Goal: Task Accomplishment & Management: Use online tool/utility

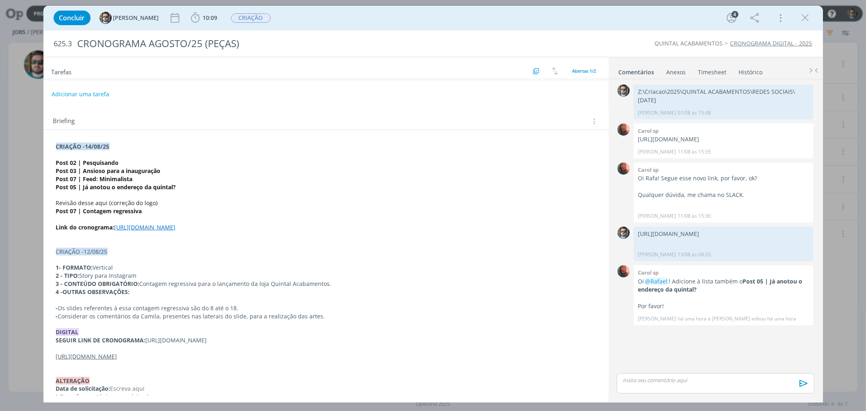
scroll to position [36, 0]
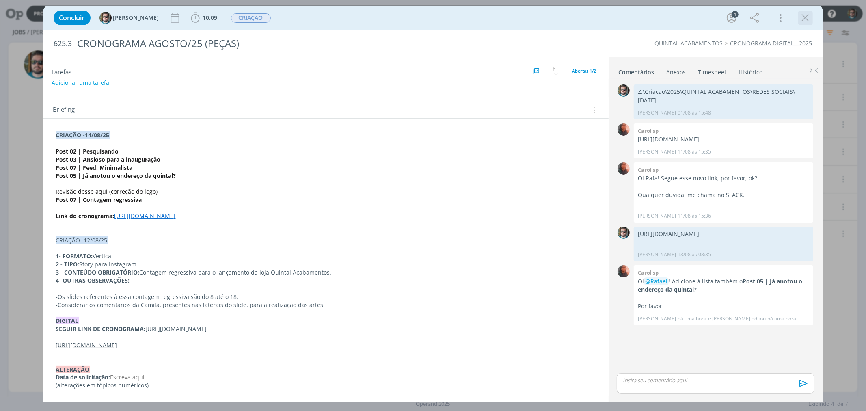
click at [803, 21] on icon "dialog" at bounding box center [806, 18] width 12 height 12
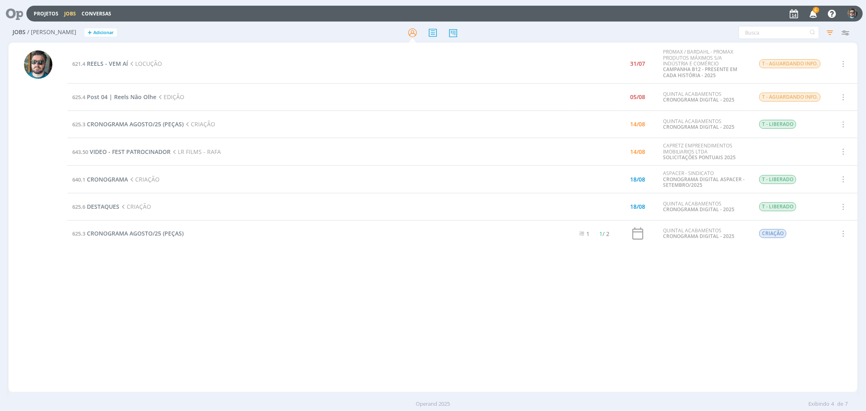
click at [817, 11] on span "6" at bounding box center [816, 10] width 6 height 6
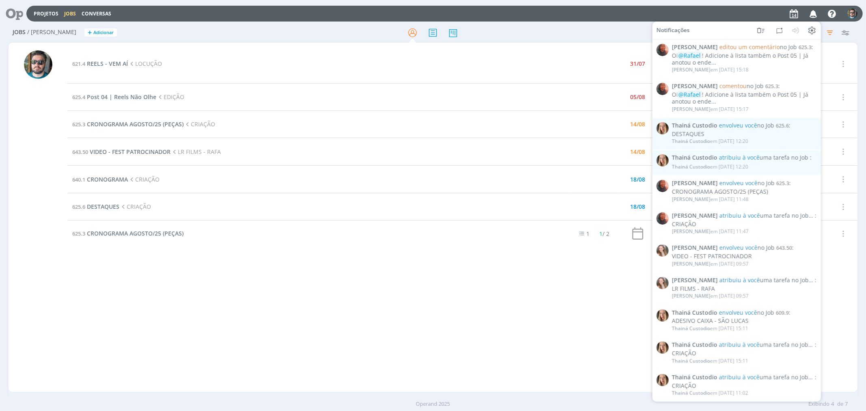
click at [522, 275] on div "621.4 REELS - VEM AÍ LOCUÇÃO 31/07 PROMAX / BARDAHL - PROMAX PRODUTOS MÁXIMOS S…" at bounding box center [462, 217] width 790 height 346
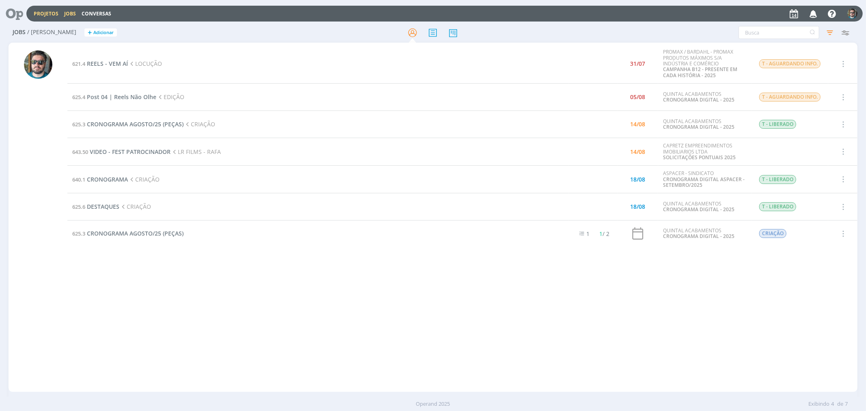
click at [38, 13] on link "Projetos" at bounding box center [46, 13] width 25 height 7
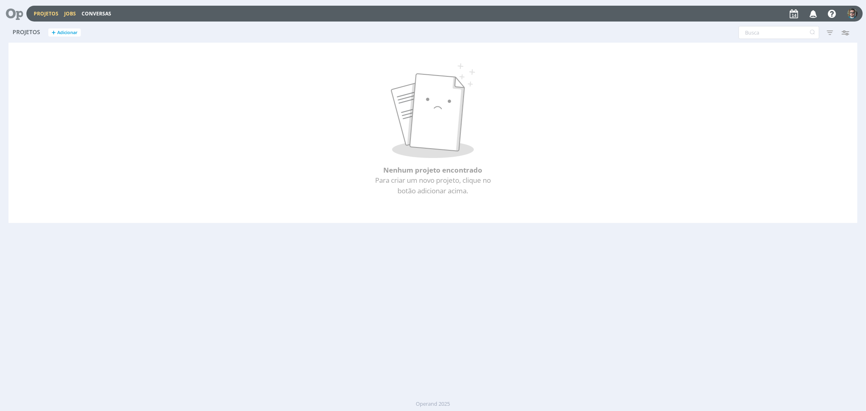
click at [73, 11] on link "Jobs" at bounding box center [70, 13] width 12 height 7
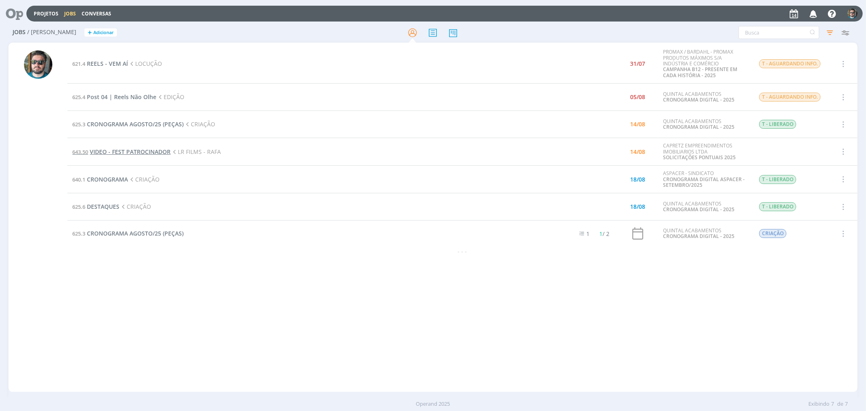
click at [151, 153] on span "VIDEO - FEST PATROCINADOR" at bounding box center [130, 152] width 81 height 8
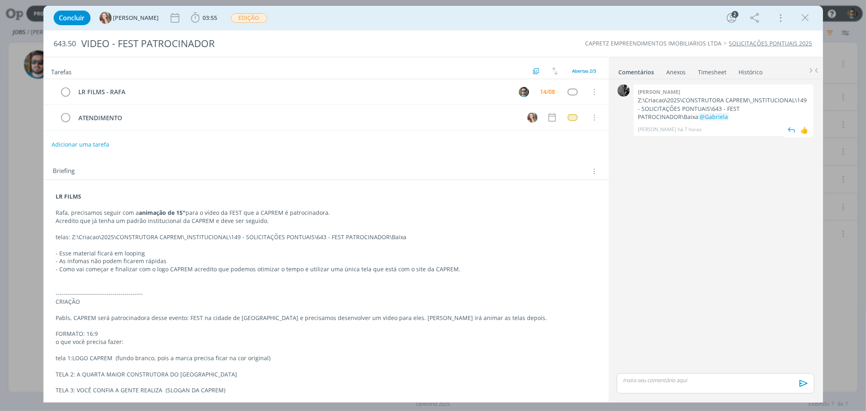
click at [788, 109] on p "Z:\Criacao\2025\CONSTRUTORA CAPREM\_INSTITUCIONAL\149 - SOLICITAÇÕES PONTUAIS\6…" at bounding box center [723, 108] width 171 height 25
drag, startPoint x: 797, startPoint y: 108, endPoint x: 636, endPoint y: 98, distance: 160.7
click at [636, 98] on div "[PERSON_NAME]:\Criacao\2025\CONSTRUTORA CAPREM\_INSTITUCIONAL\149 - SOLICITAÇÕE…" at bounding box center [723, 110] width 179 height 52
copy p "Z:\Criacao\2025\CONSTRUTORA CAPREM\_INSTITUCIONAL\149 - SOLICITAÇÕES PONTUAIS\6…"
click at [203, 18] on span "03:55" at bounding box center [210, 18] width 15 height 8
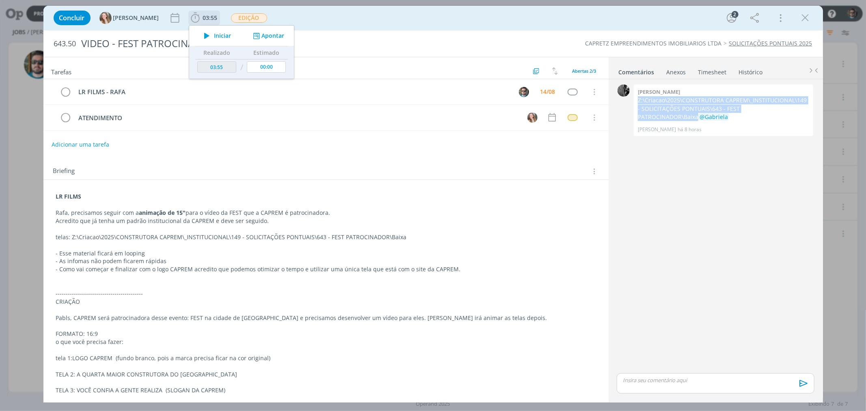
click at [214, 34] on span "Iniciar" at bounding box center [222, 36] width 17 height 6
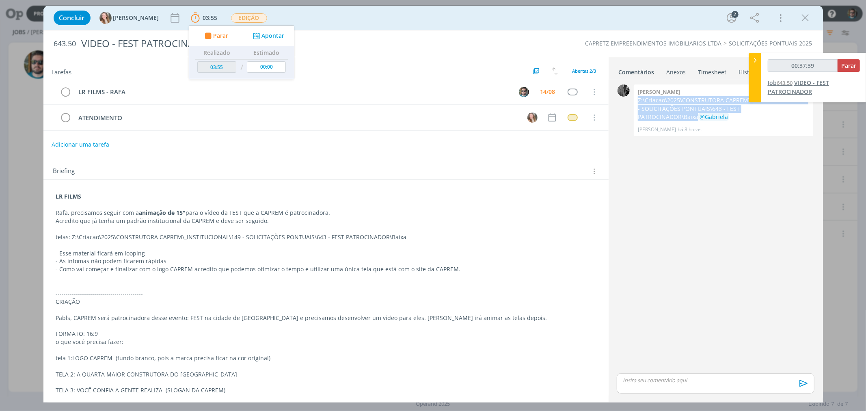
type input "00:37:40"
click at [849, 67] on span "Parar" at bounding box center [848, 66] width 15 height 8
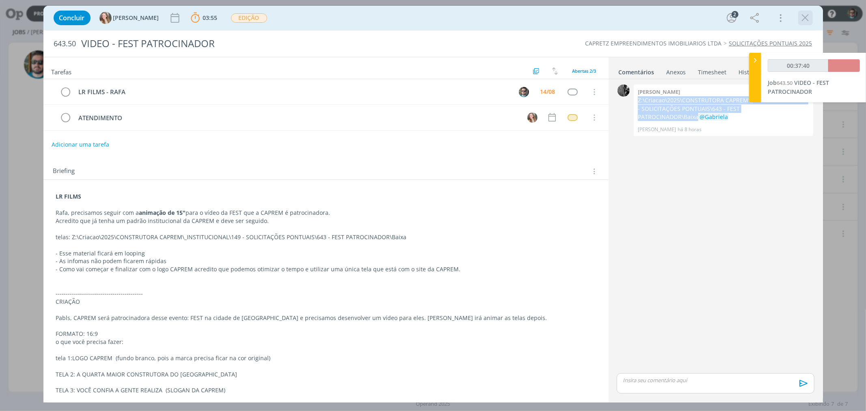
click at [801, 17] on icon "dialog" at bounding box center [806, 18] width 12 height 12
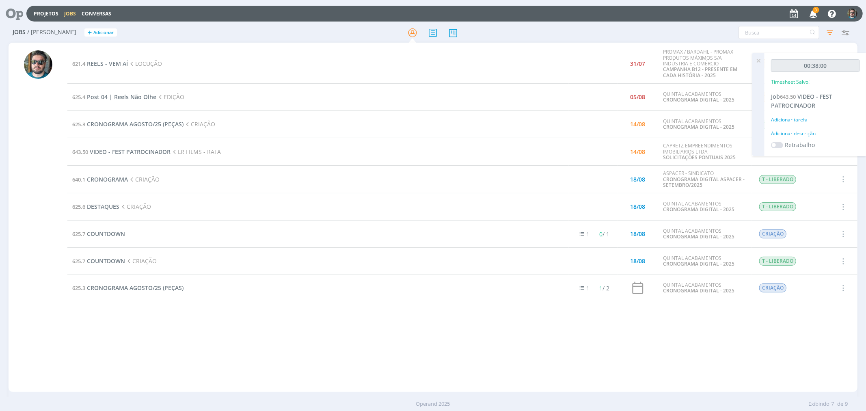
click at [601, 344] on div "621.4 REELS - VEM AÍ LOCUÇÃO 31/07 PROMAX / BARDAHL - PROMAX PRODUTOS MÁXIMOS S…" at bounding box center [462, 217] width 790 height 346
click at [813, 12] on icon "button" at bounding box center [813, 13] width 14 height 14
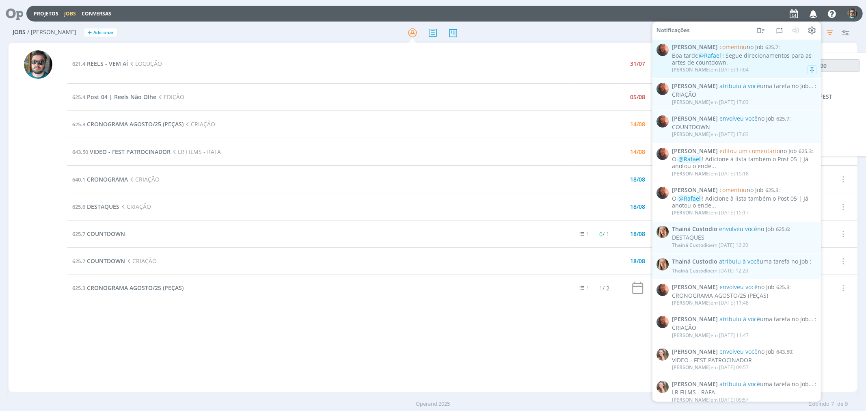
click at [753, 61] on div "Boa tarde @[PERSON_NAME] ! Segue direcionamentos para as artes de countdown." at bounding box center [744, 59] width 145 height 14
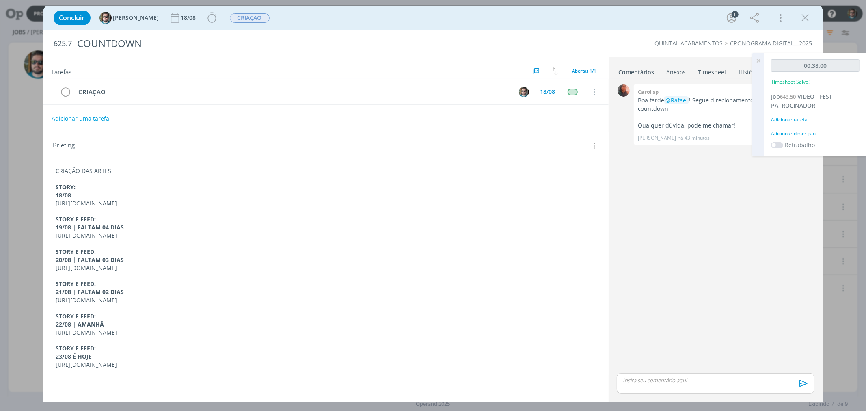
click at [758, 59] on icon at bounding box center [758, 61] width 15 height 16
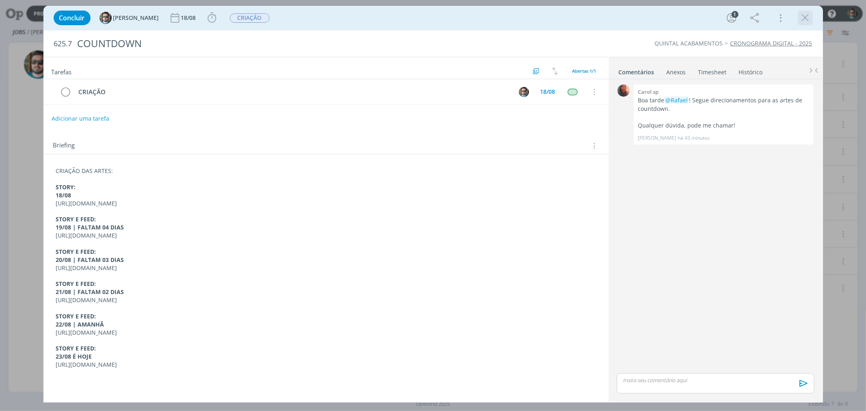
click at [808, 14] on icon "dialog" at bounding box center [806, 18] width 12 height 12
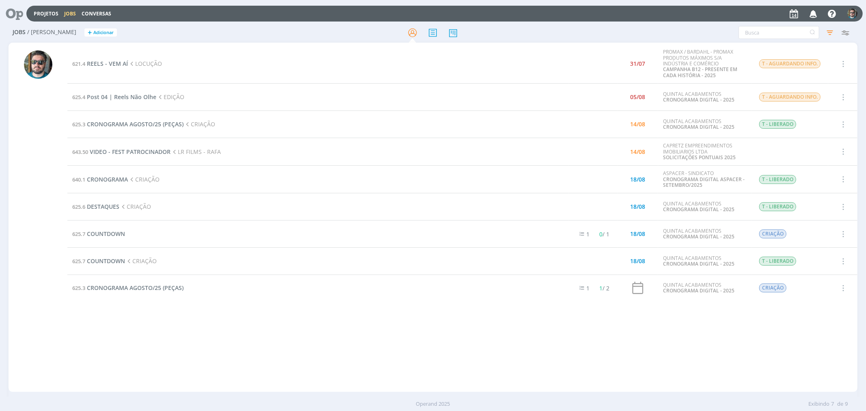
click at [302, 379] on div "621.4 REELS - VEM AÍ LOCUÇÃO 31/07 PROMAX / BARDAHL - PROMAX PRODUTOS MÁXIMOS S…" at bounding box center [462, 217] width 790 height 346
